Goal: Navigation & Orientation: Understand site structure

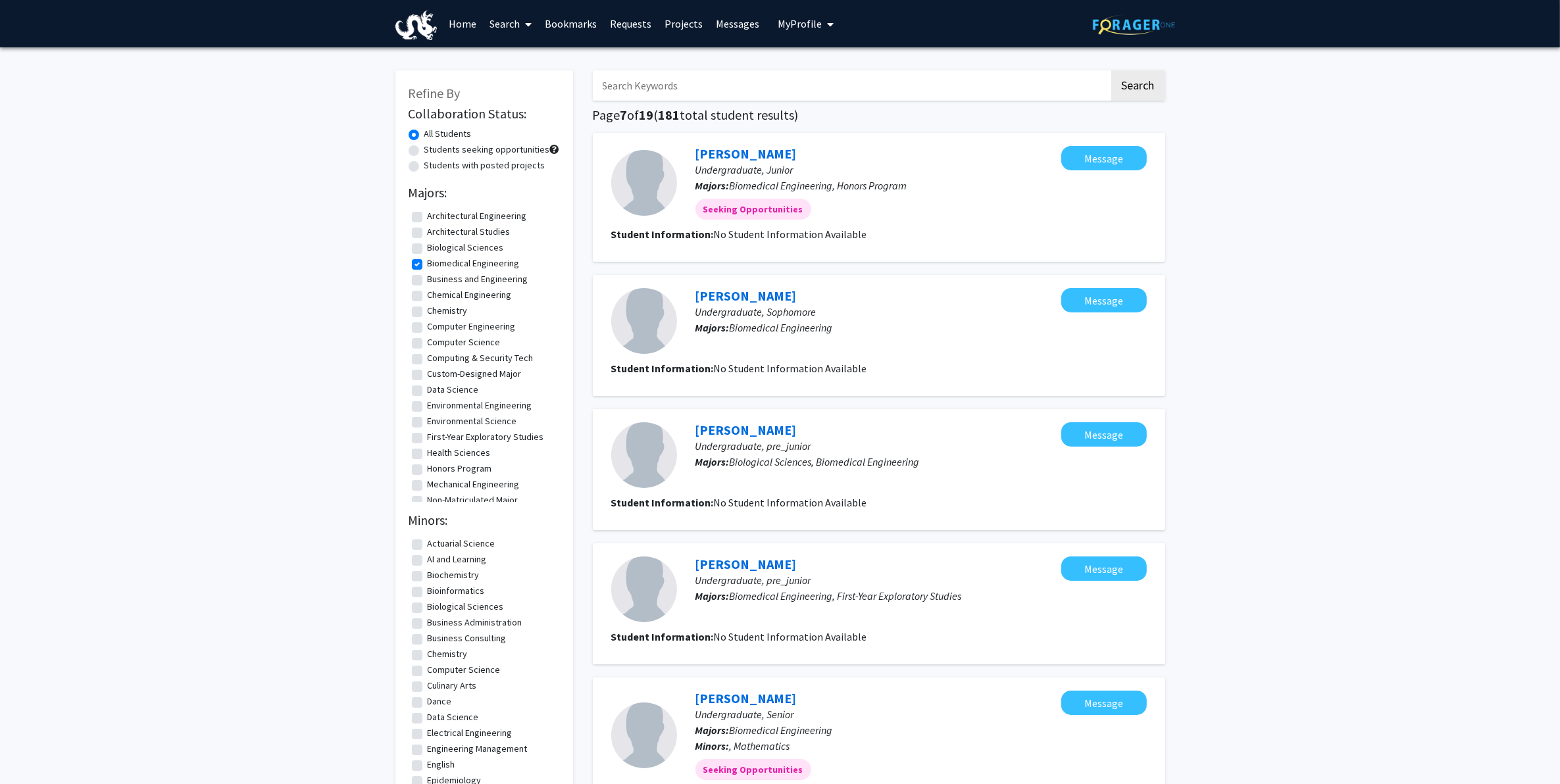
click at [686, 23] on link "Projects" at bounding box center [683, 24] width 51 height 46
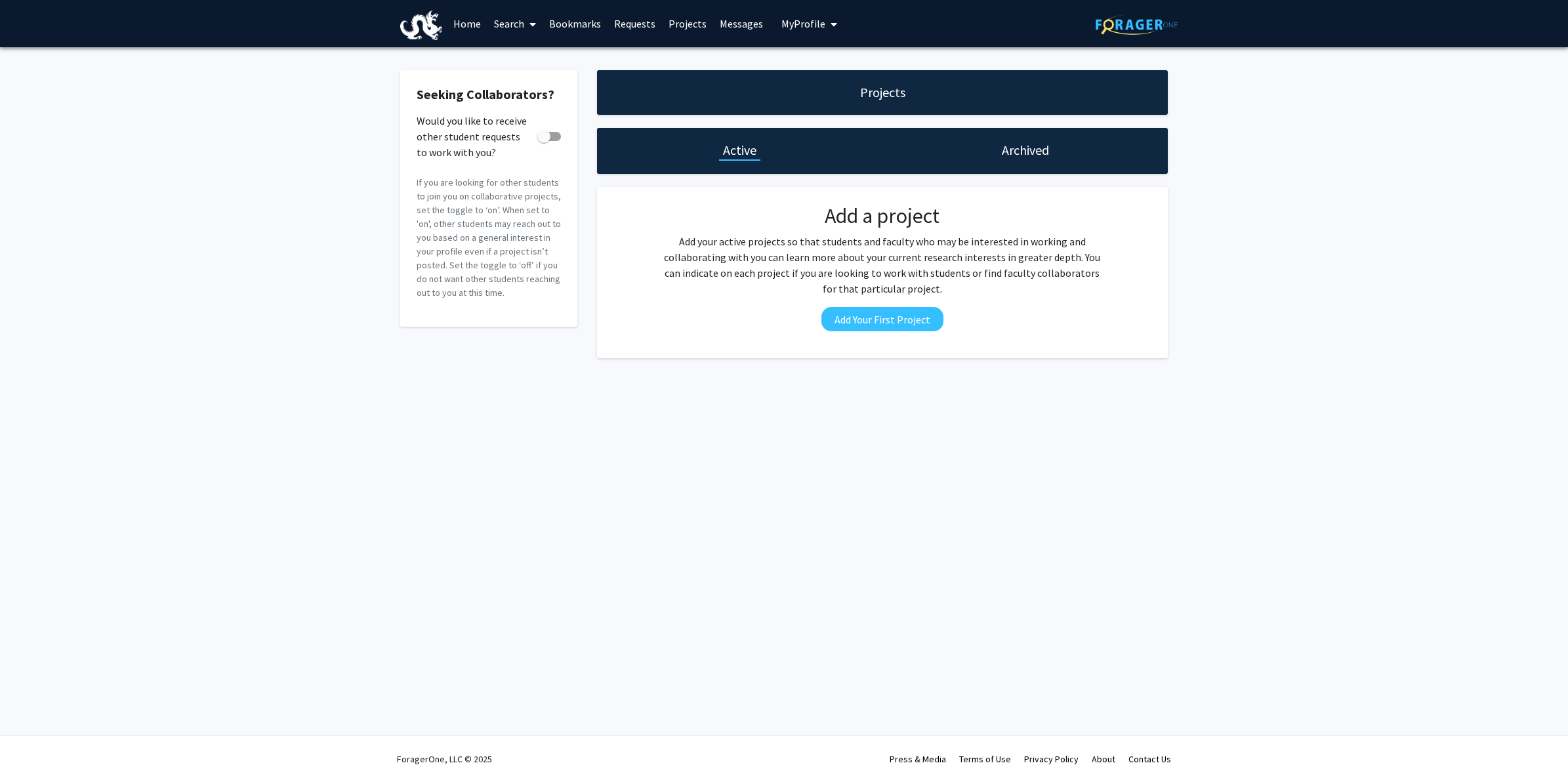
click at [743, 23] on link "Messages" at bounding box center [741, 23] width 56 height 46
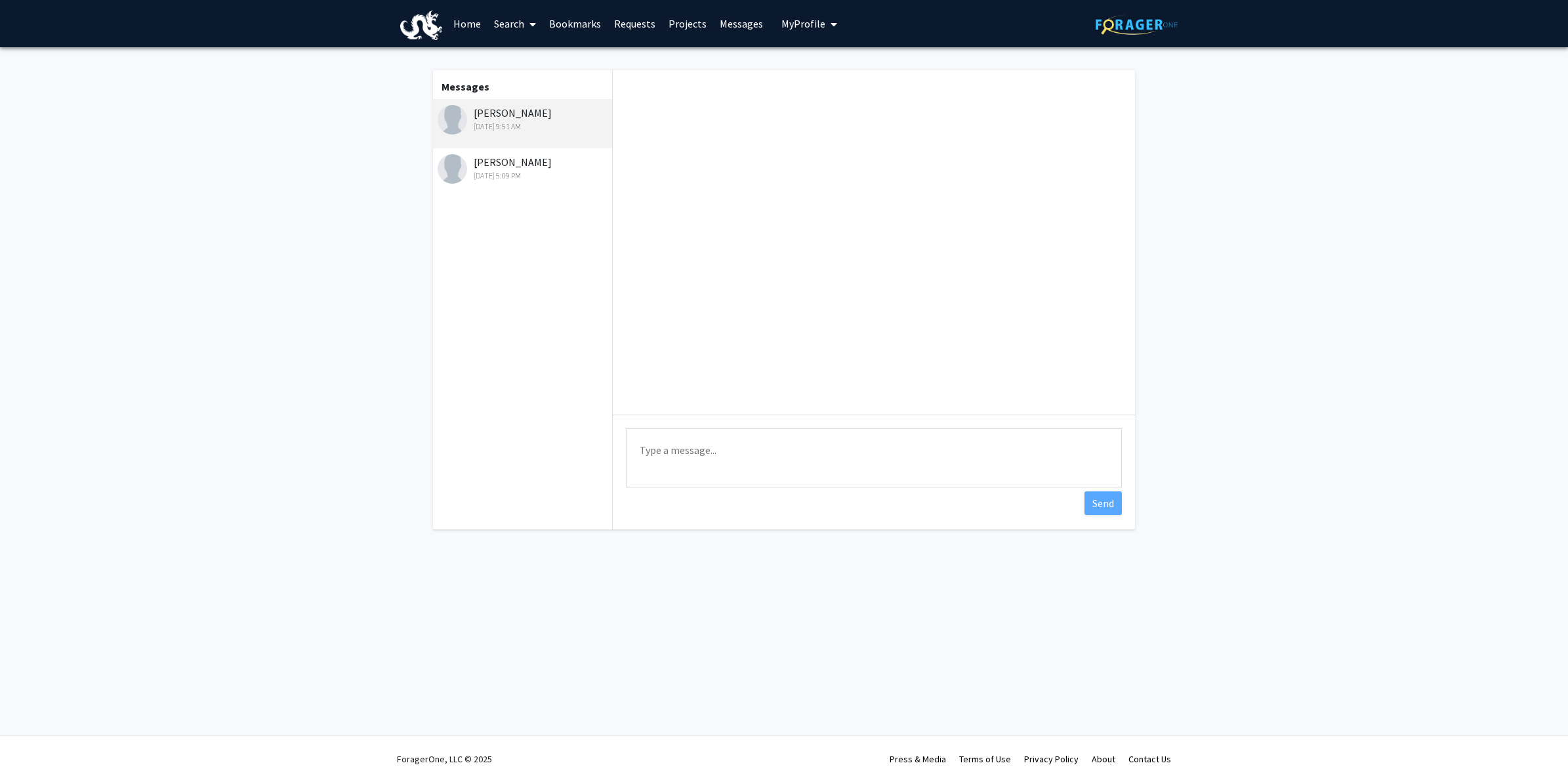
scroll to position [17, 0]
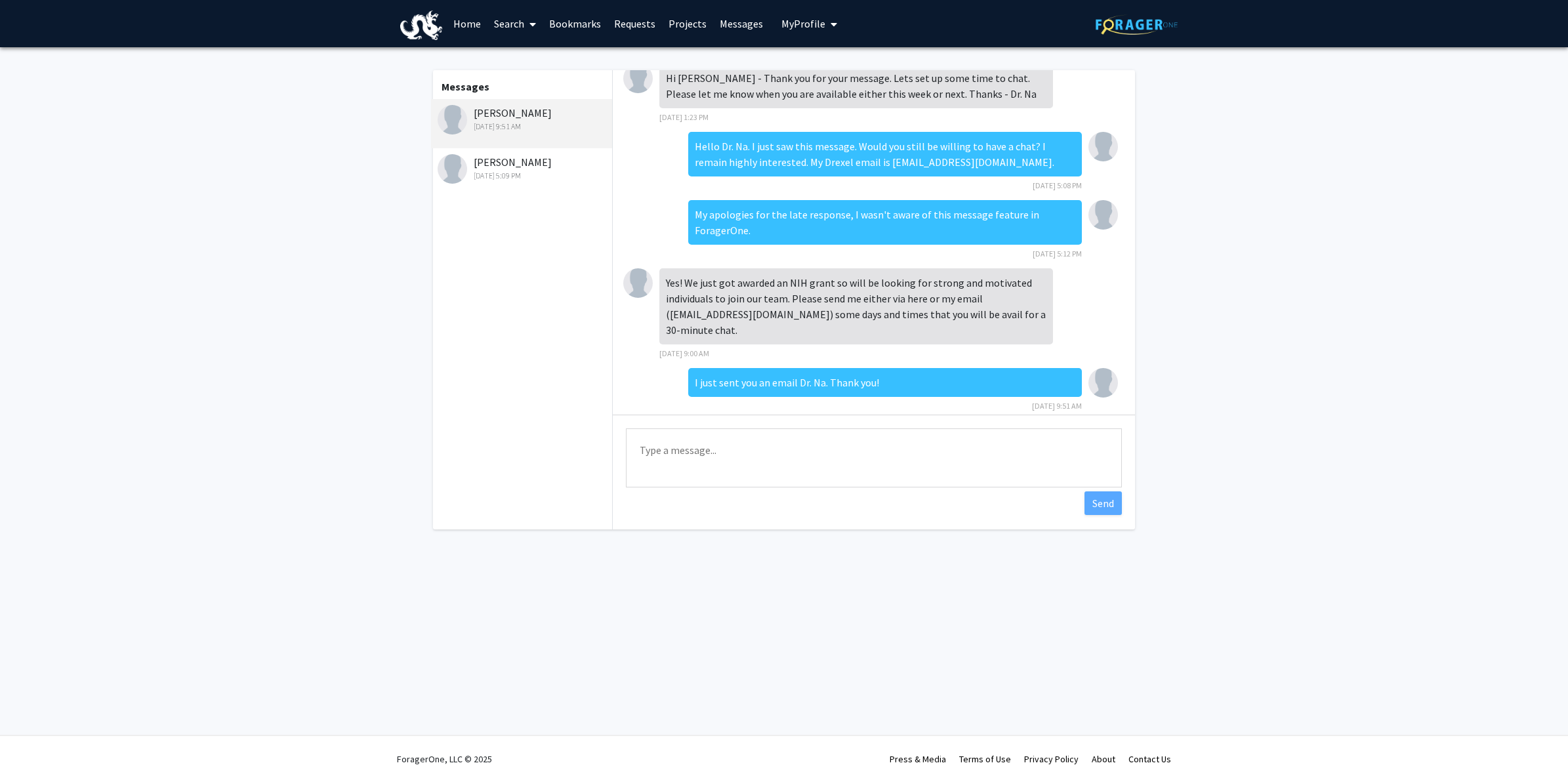
click at [631, 23] on link "Requests" at bounding box center [634, 23] width 54 height 46
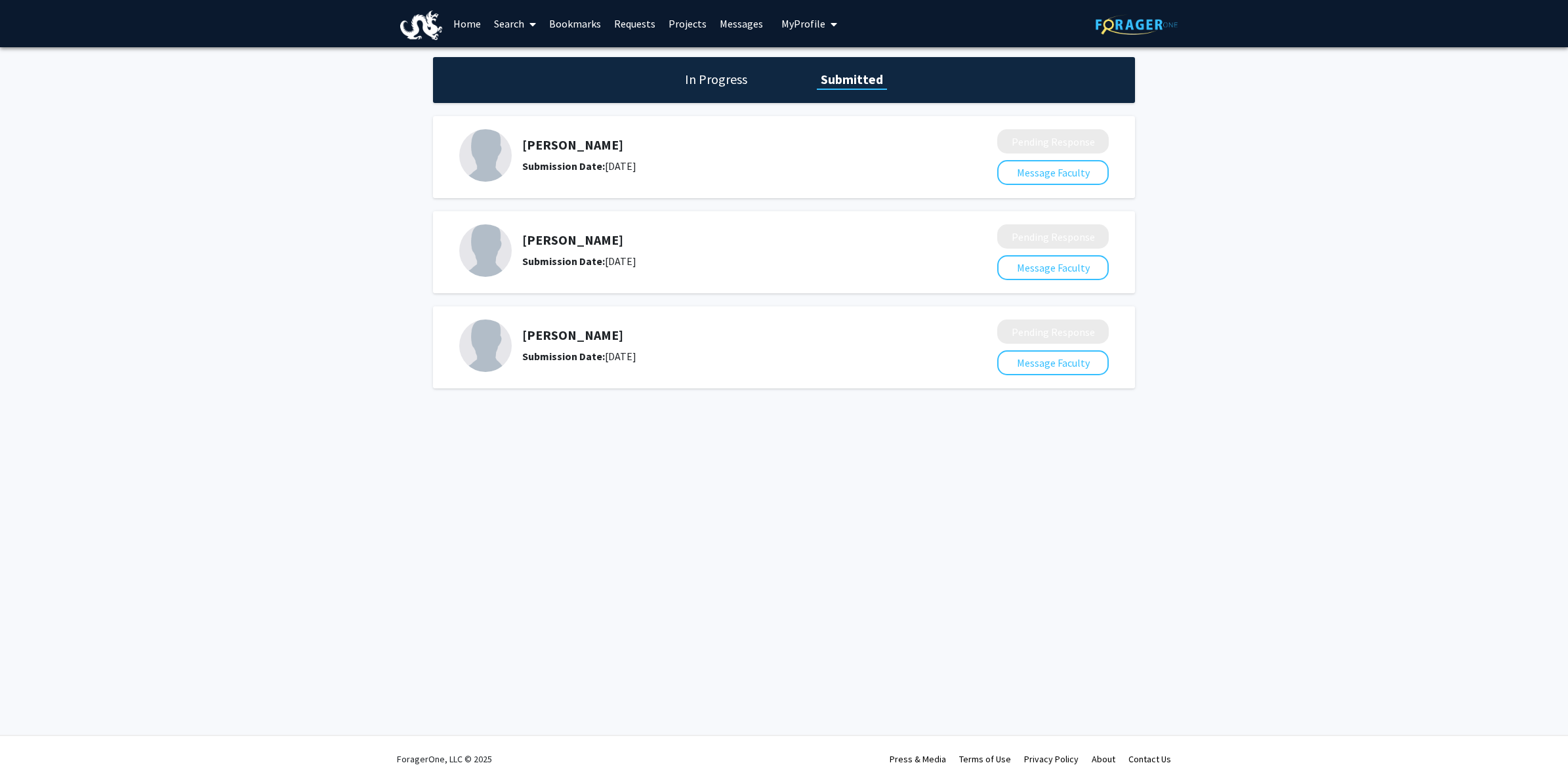
click at [697, 81] on h1 "In Progress" at bounding box center [716, 79] width 70 height 18
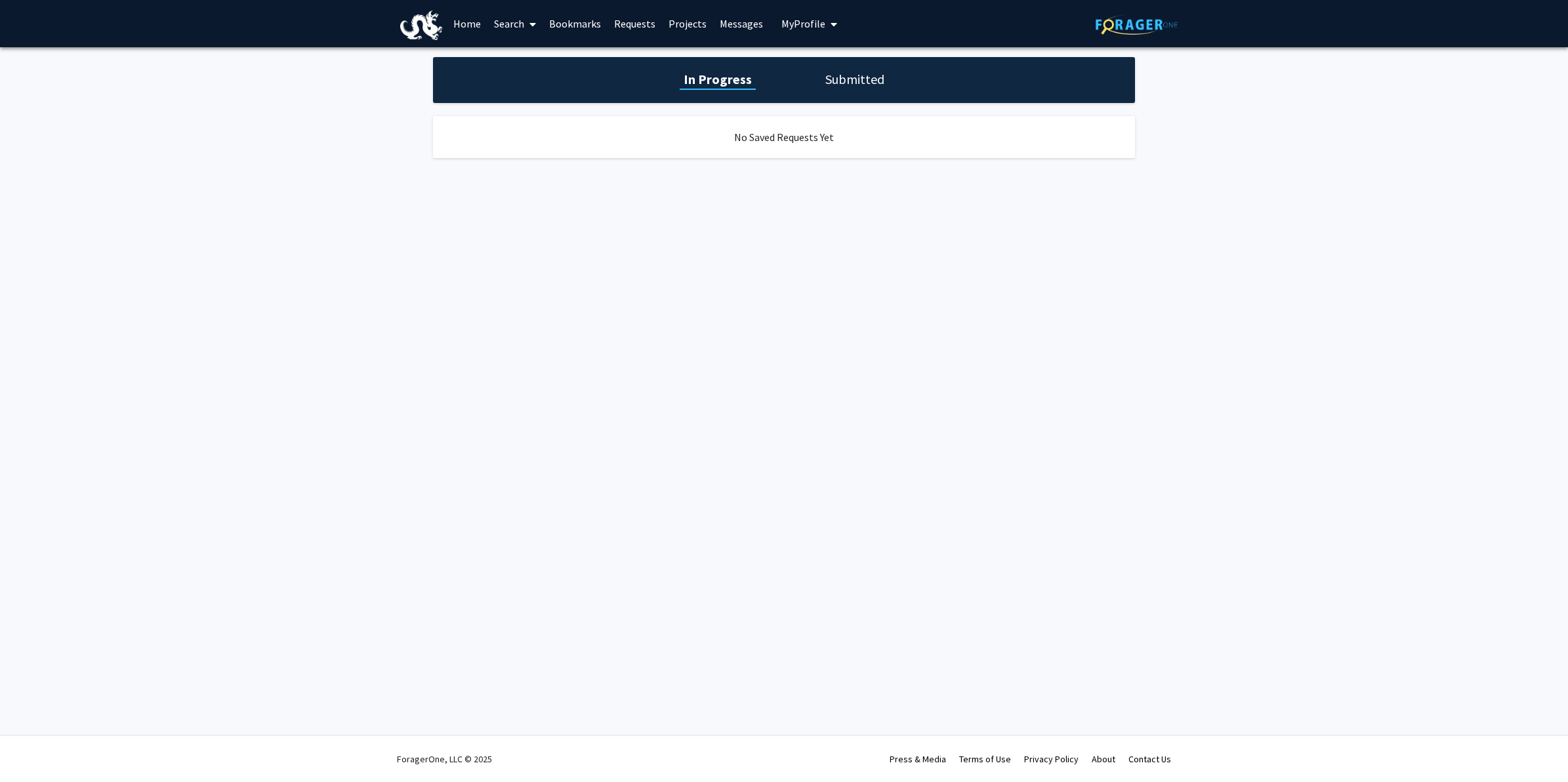
click at [855, 70] on h1 "Submitted" at bounding box center [855, 79] width 67 height 18
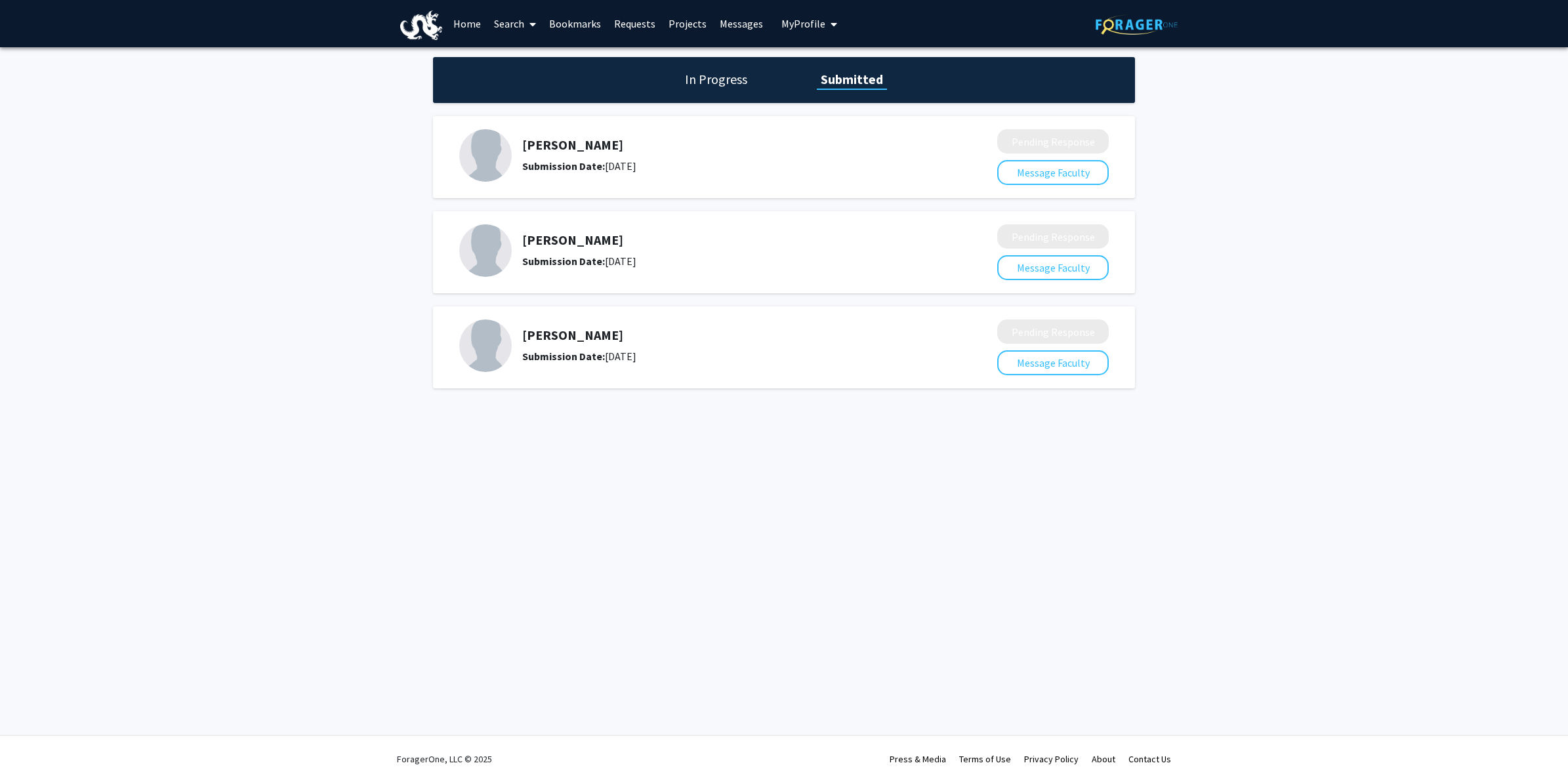
click at [529, 17] on span at bounding box center [530, 24] width 12 height 46
click at [471, 23] on link "Home" at bounding box center [467, 23] width 41 height 46
